Goal: Information Seeking & Learning: Find specific page/section

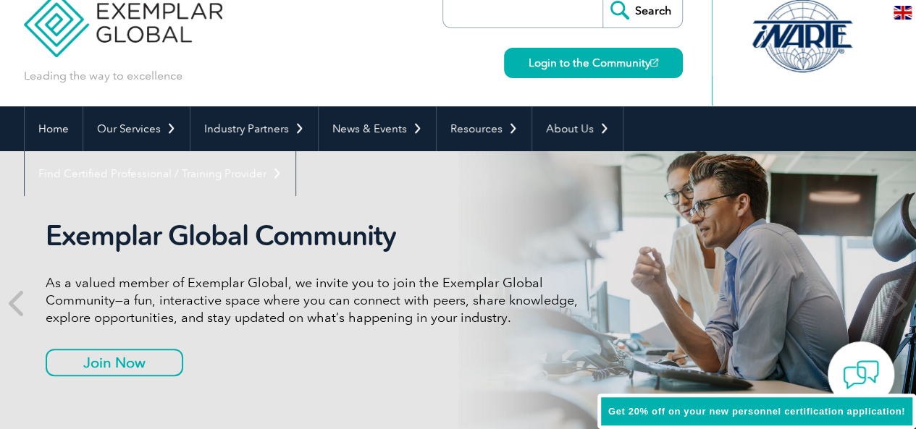
scroll to position [30, 0]
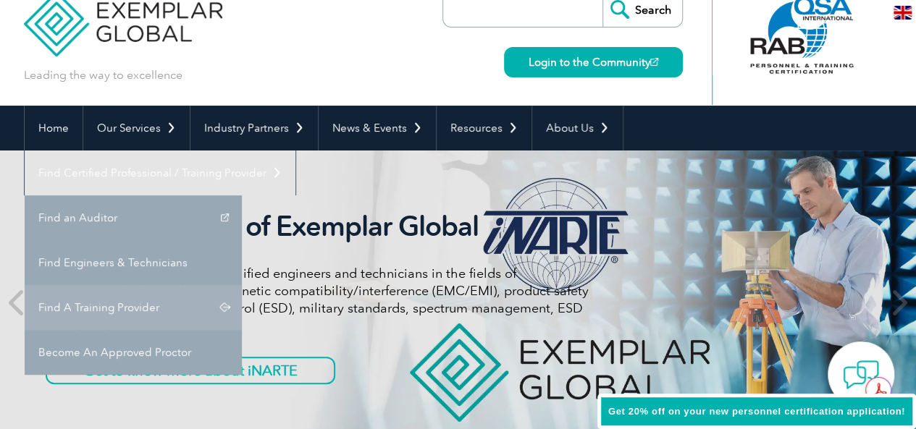
click at [242, 285] on link "Find A Training Provider" at bounding box center [133, 307] width 217 height 45
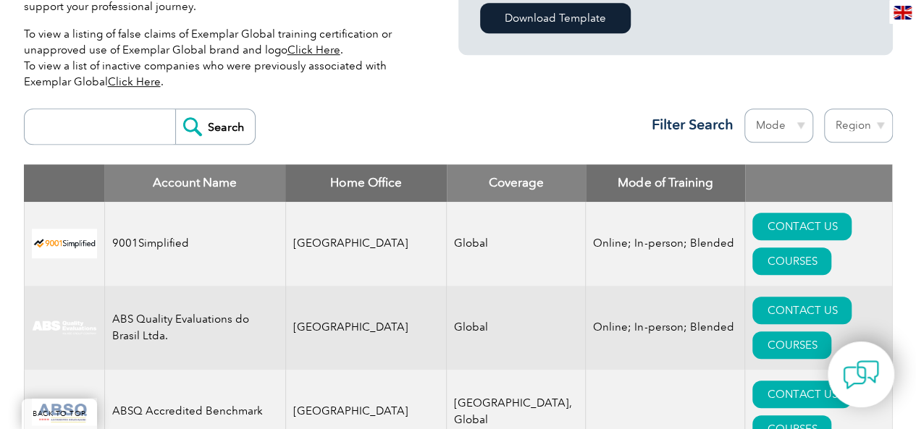
scroll to position [473, 0]
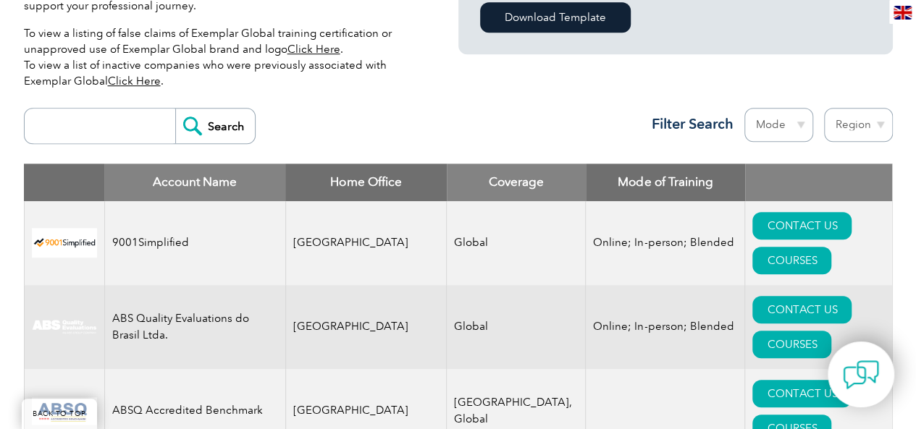
click at [876, 124] on select "Region [GEOGRAPHIC_DATA] [GEOGRAPHIC_DATA] [GEOGRAPHIC_DATA] [GEOGRAPHIC_DATA] …" at bounding box center [858, 125] width 69 height 34
select select "[GEOGRAPHIC_DATA]"
click at [824, 108] on select "Region [GEOGRAPHIC_DATA] [GEOGRAPHIC_DATA] [GEOGRAPHIC_DATA] [GEOGRAPHIC_DATA] …" at bounding box center [858, 125] width 69 height 34
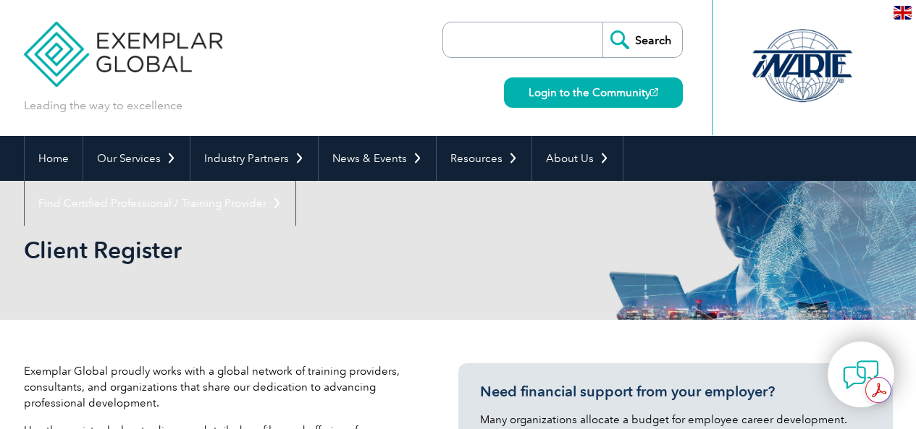
select select "[GEOGRAPHIC_DATA]"
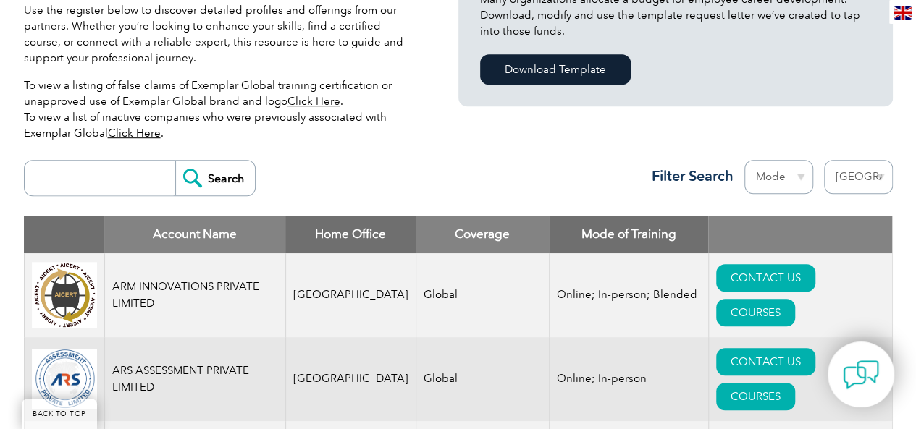
scroll to position [423, 0]
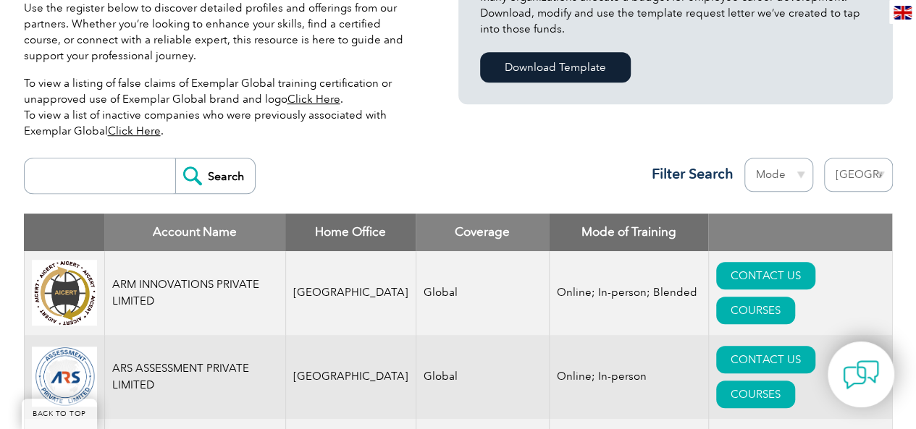
click at [806, 178] on select "Mode Online In-person Blended" at bounding box center [778, 175] width 69 height 34
click at [581, 169] on div "Search Region Australia Bahrain Bangladesh Brazil Canada Colombia Dominican Rep…" at bounding box center [458, 182] width 869 height 63
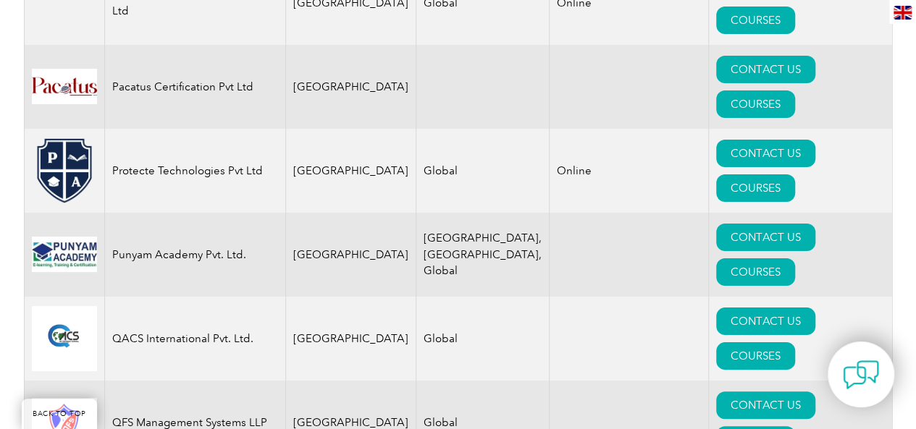
scroll to position [2743, 0]
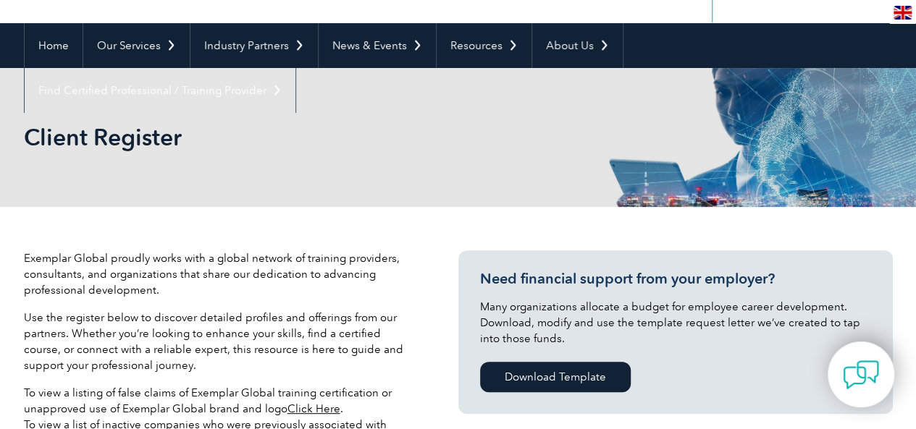
scroll to position [112, 0]
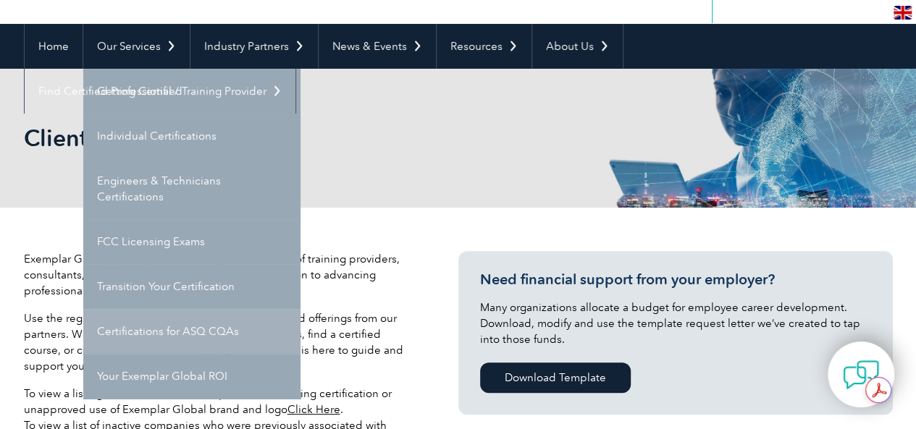
click at [165, 321] on link "Certifications for ASQ CQAs" at bounding box center [191, 331] width 217 height 45
